Goal: Transaction & Acquisition: Purchase product/service

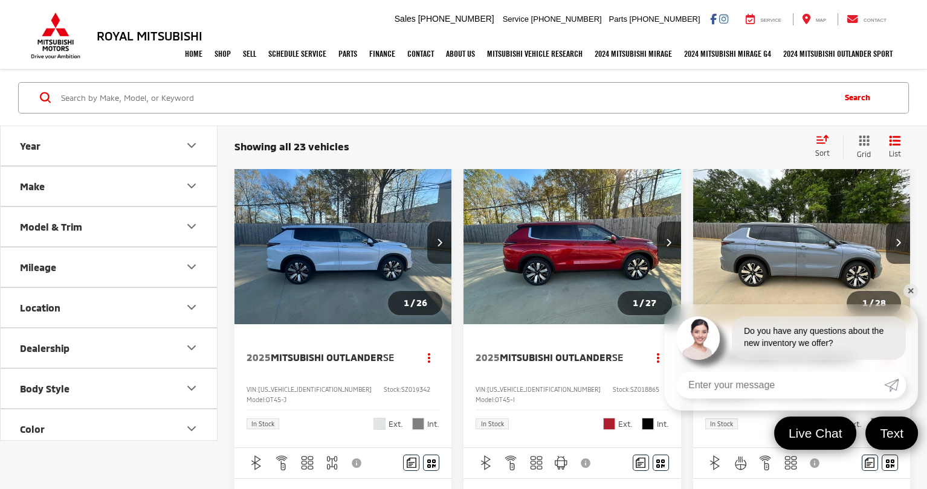
scroll to position [51, 0]
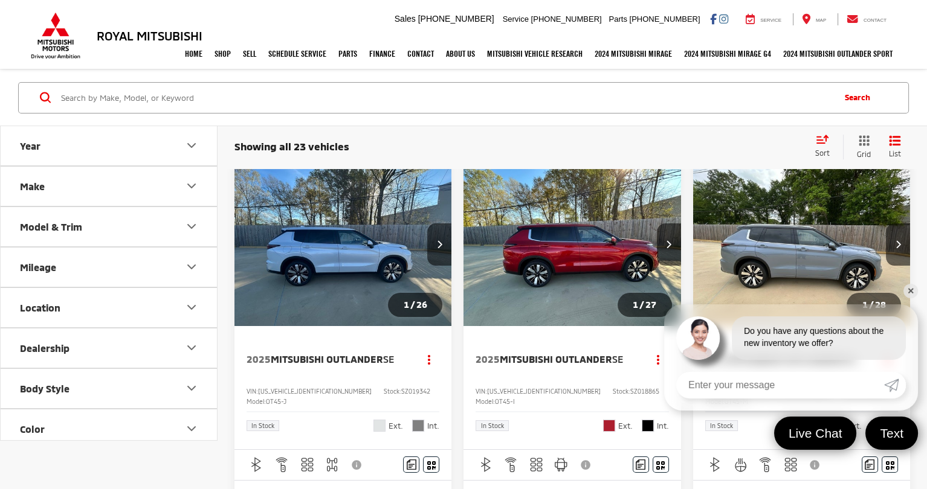
click at [333, 250] on img "2025 Mitsubishi Outlander SE 0" at bounding box center [343, 245] width 219 height 164
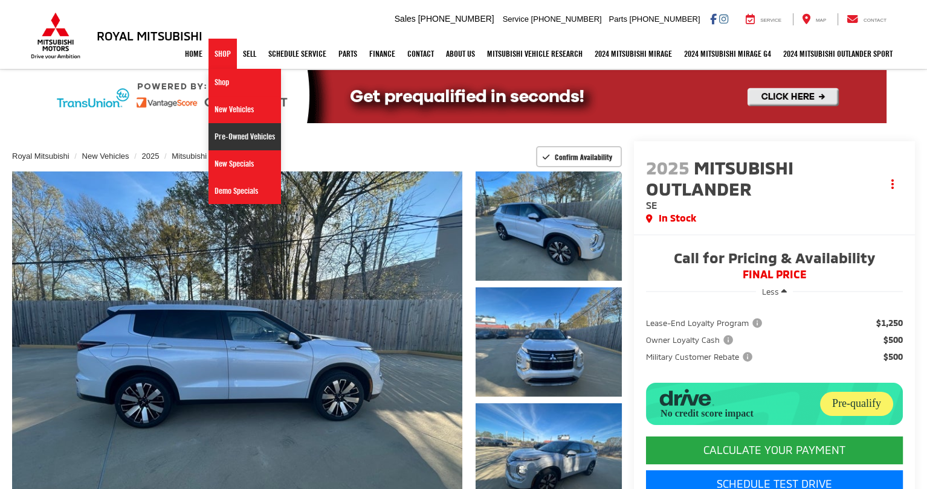
click at [234, 135] on link "Pre-Owned Vehicles" at bounding box center [244, 136] width 72 height 27
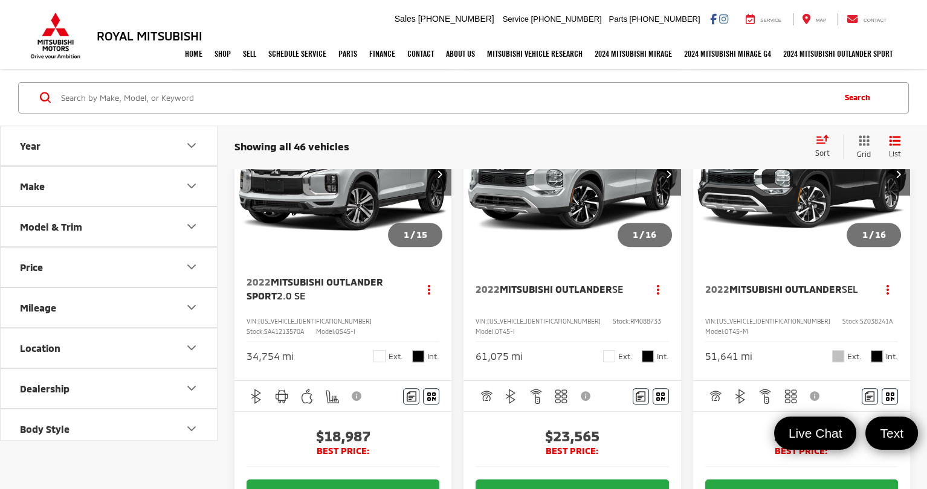
scroll to position [659, 0]
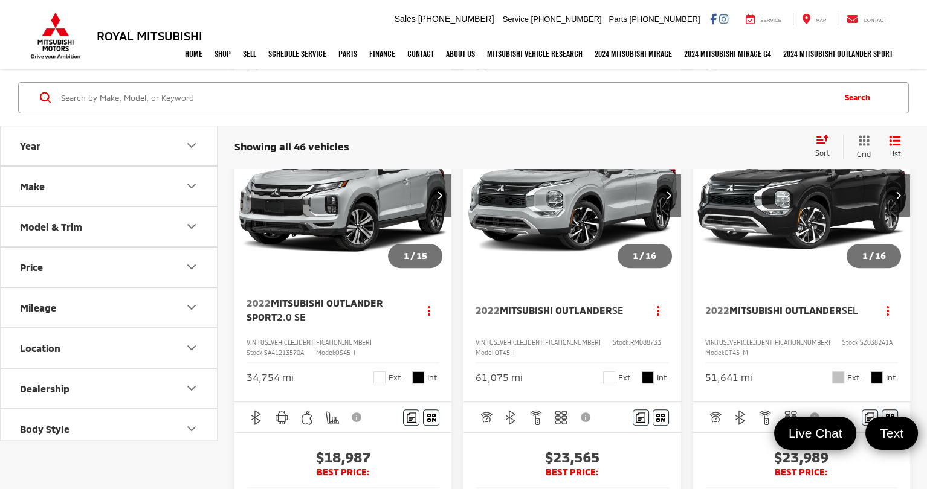
click at [571, 234] on img "2022 Mitsubishi Outlander SE 0" at bounding box center [572, 196] width 219 height 164
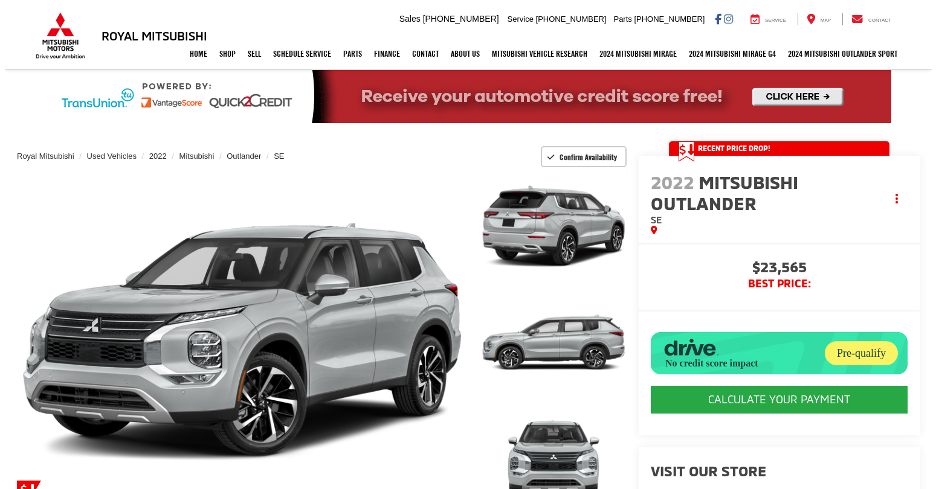
scroll to position [95, 0]
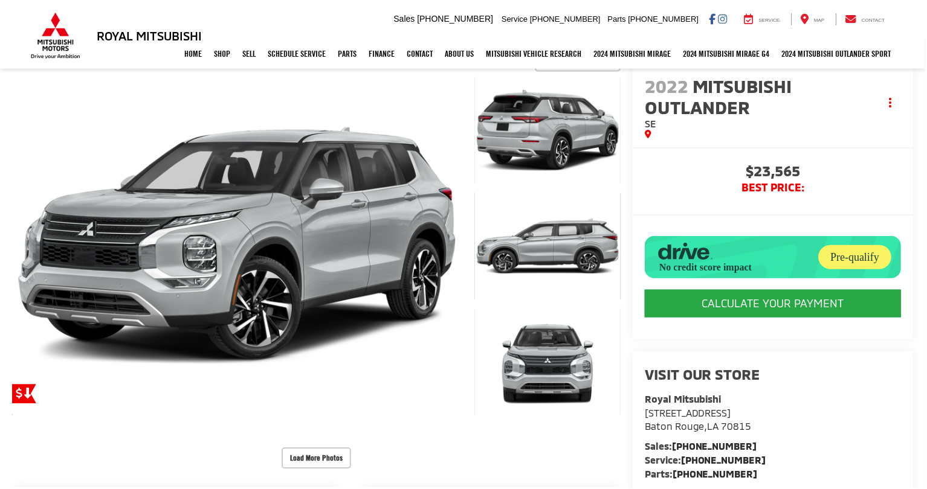
click at [778, 303] on button "CALCULATE YOUR PAYMENT" at bounding box center [774, 305] width 257 height 28
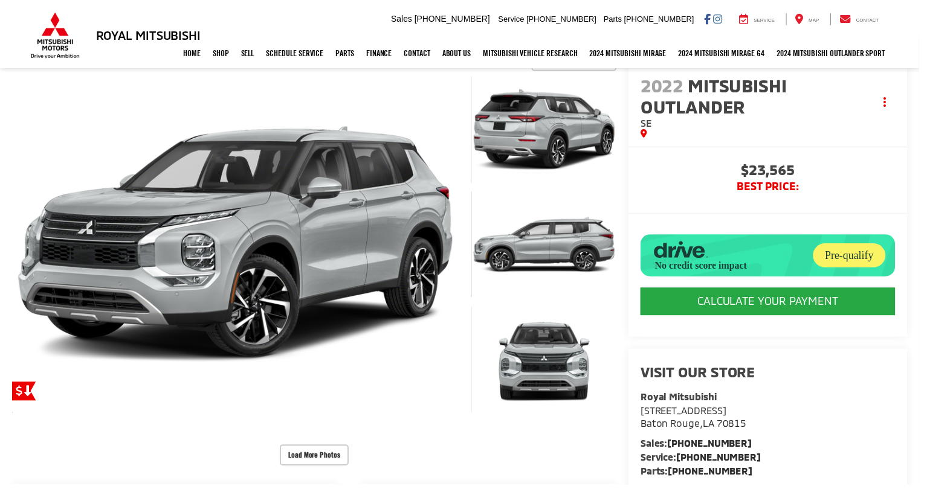
scroll to position [0, 0]
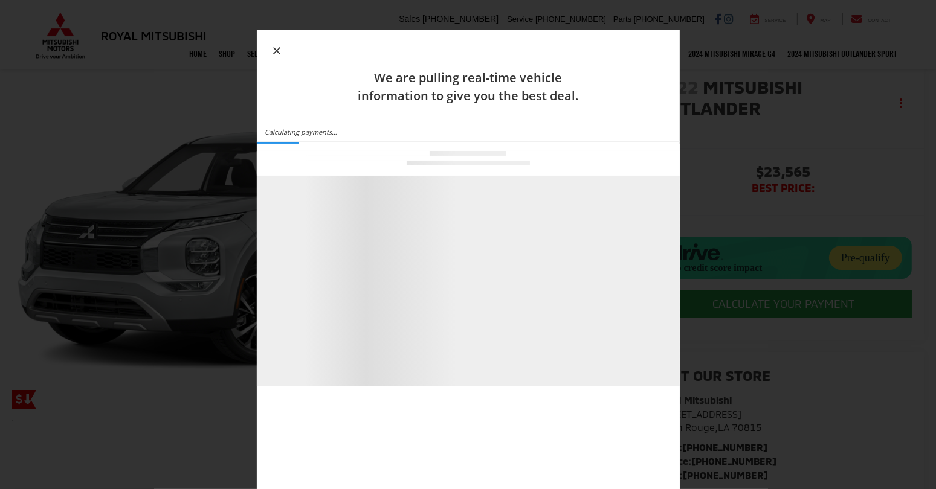
click at [275, 50] on icon "button" at bounding box center [276, 50] width 7 height 7
